Goal: Obtain resource: Download file/media

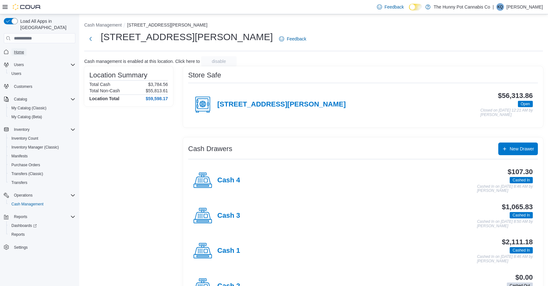
click at [26, 48] on link "Home" at bounding box center [18, 52] width 15 height 8
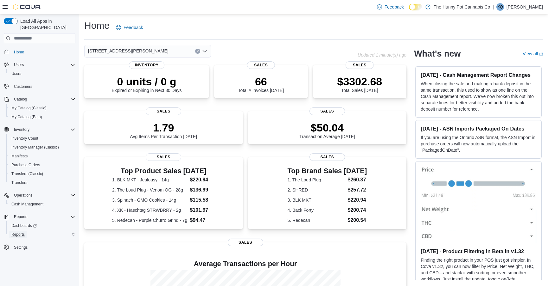
click at [22, 232] on span "Reports" at bounding box center [17, 234] width 13 height 5
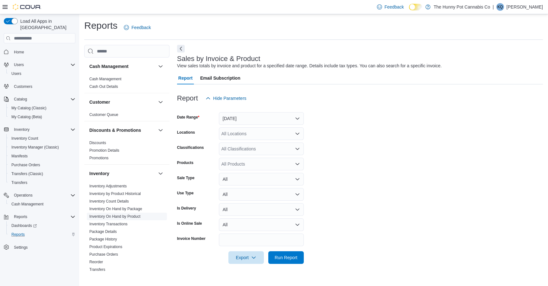
click at [135, 217] on link "Inventory On Hand by Product" at bounding box center [114, 217] width 51 height 4
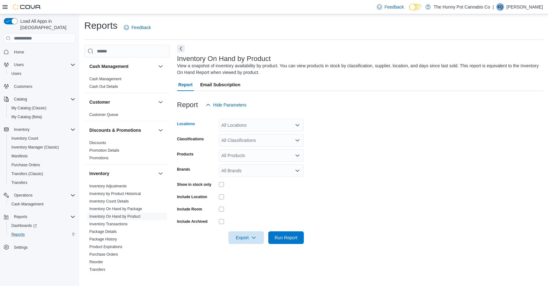
click at [260, 123] on div "All Locations" at bounding box center [261, 125] width 85 height 13
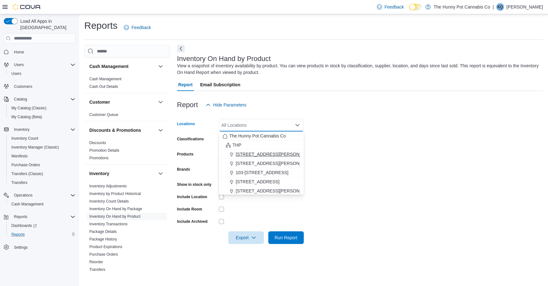
click at [253, 152] on span "[STREET_ADDRESS][PERSON_NAME]" at bounding box center [276, 154] width 80 height 6
click at [333, 136] on form "Locations [STREET_ADDRESS][PERSON_NAME] Combo box. Selected. [STREET_ADDRESS][P…" at bounding box center [360, 177] width 366 height 133
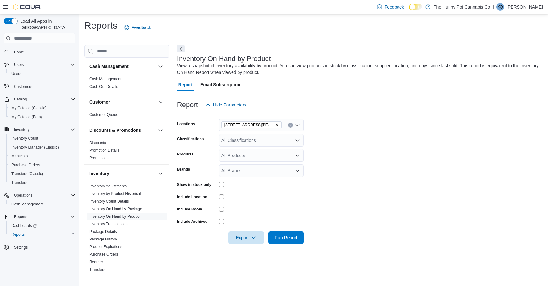
click at [222, 207] on div at bounding box center [261, 209] width 85 height 10
click at [242, 240] on span "Export" at bounding box center [246, 237] width 28 height 13
click at [275, 124] on icon "Remove 100 Jamieson Pkwy from selection in this group" at bounding box center [277, 125] width 4 height 4
click at [249, 215] on form "Locations All Locations Classifications All Classifications Products All Produc…" at bounding box center [360, 177] width 366 height 133
click at [242, 234] on span "Export" at bounding box center [246, 237] width 28 height 13
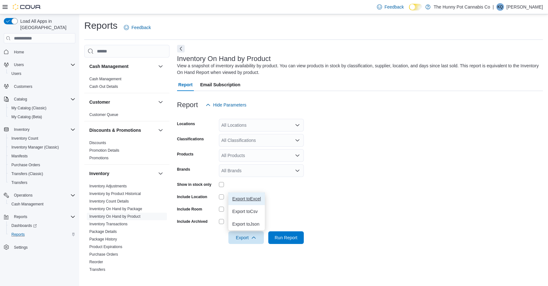
click at [247, 201] on span "Export to Excel" at bounding box center [246, 199] width 28 height 5
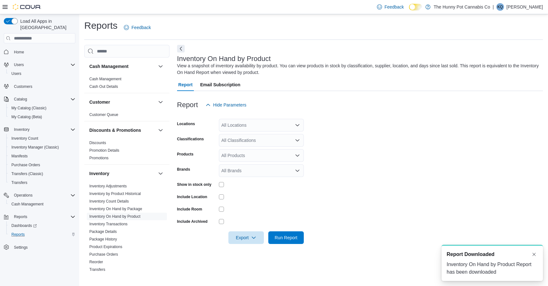
click at [335, 113] on div at bounding box center [360, 115] width 366 height 8
click at [95, 263] on link "Reorder" at bounding box center [96, 262] width 14 height 4
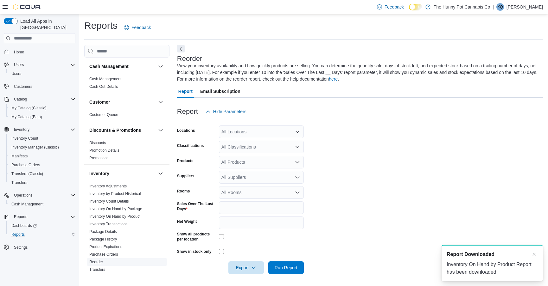
scroll to position [0, 0]
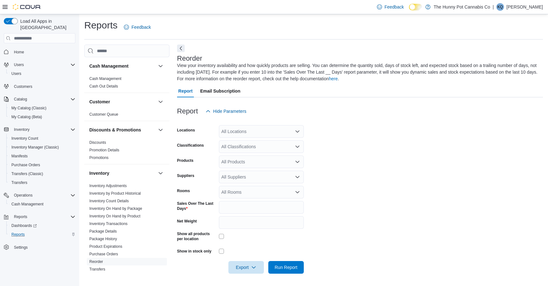
click at [268, 130] on div "All Locations" at bounding box center [261, 131] width 85 height 13
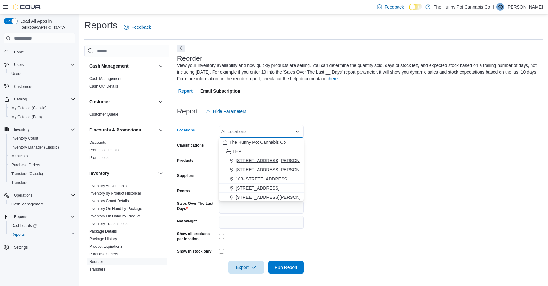
click at [247, 162] on span "[STREET_ADDRESS][PERSON_NAME]" at bounding box center [276, 161] width 80 height 6
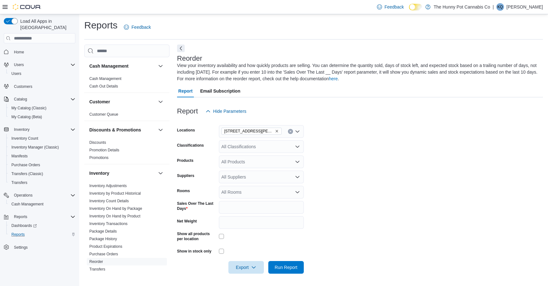
click at [365, 134] on form "Locations 100 [PERSON_NAME] Pkwy Classifications All Classifications Products A…" at bounding box center [360, 196] width 366 height 156
click at [236, 263] on span "Export" at bounding box center [246, 267] width 28 height 13
click at [251, 227] on span "Export to Excel" at bounding box center [246, 228] width 28 height 5
click at [39, 48] on span "Home" at bounding box center [43, 52] width 64 height 8
